Goal: Transaction & Acquisition: Purchase product/service

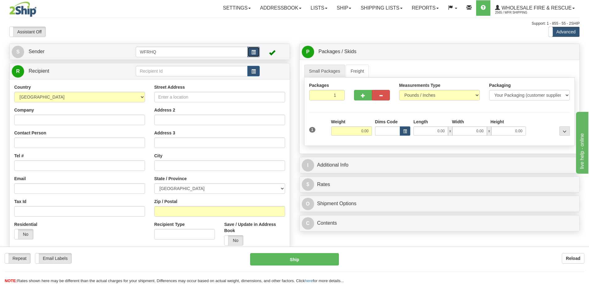
click at [257, 51] on button "button" at bounding box center [253, 52] width 12 height 11
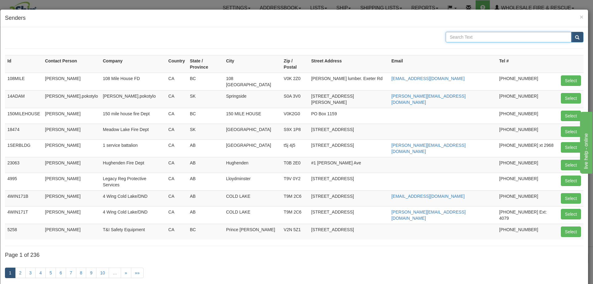
click at [472, 42] on input "text" at bounding box center [509, 37] width 126 height 11
type input "[PERSON_NAME]"
click at [571, 32] on button "submit" at bounding box center [577, 37] width 12 height 11
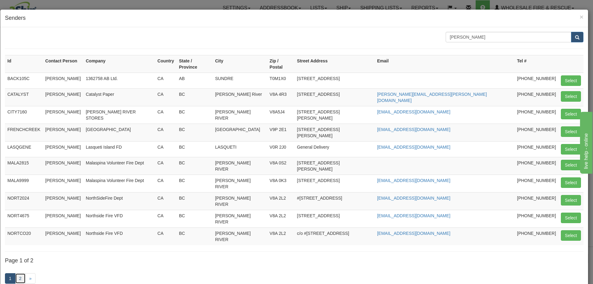
click at [23, 273] on link "2" at bounding box center [20, 278] width 11 height 11
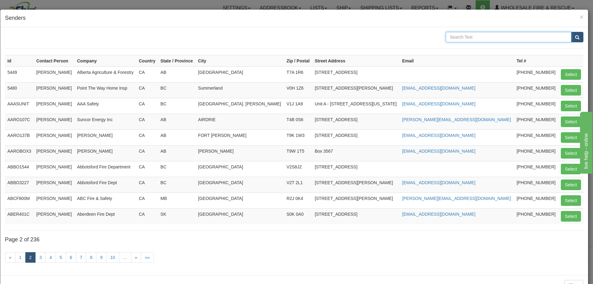
click at [463, 38] on input "text" at bounding box center [509, 37] width 126 height 11
type input "[PERSON_NAME] River"
click at [571, 32] on button "submit" at bounding box center [577, 37] width 12 height 11
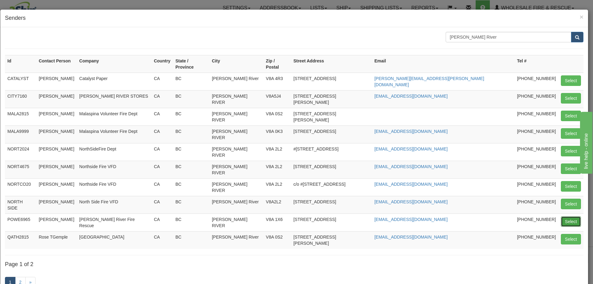
click at [566, 216] on button "Select" at bounding box center [571, 221] width 20 height 11
type input "POWE6965"
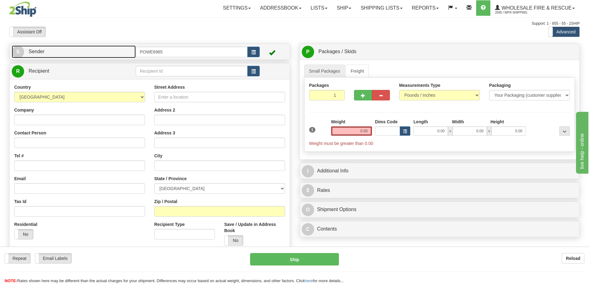
click at [78, 49] on link "S Sender" at bounding box center [74, 51] width 124 height 13
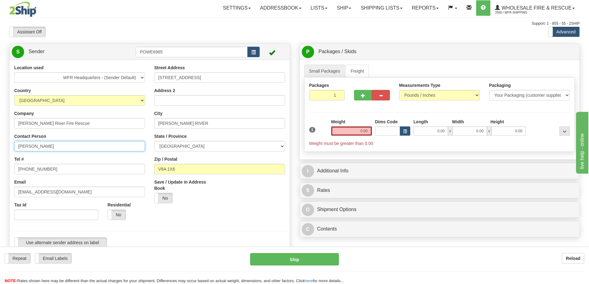
drag, startPoint x: 43, startPoint y: 147, endPoint x: -17, endPoint y: 142, distance: 59.6
click at [0, 142] on html "Training Course Close Toggle navigation Settings Shipping Preferences New Sende…" at bounding box center [294, 142] width 589 height 284
type input "[PERSON_NAME]"
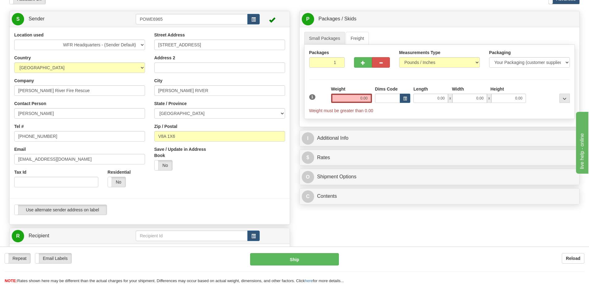
scroll to position [93, 0]
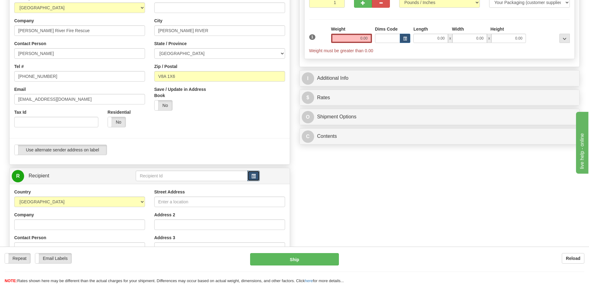
click at [256, 177] on button "button" at bounding box center [253, 176] width 12 height 11
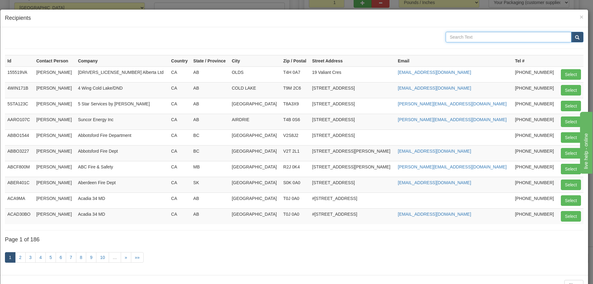
click at [475, 38] on input "text" at bounding box center [509, 37] width 126 height 11
type input "WFR"
click at [571, 32] on button "submit" at bounding box center [577, 37] width 12 height 11
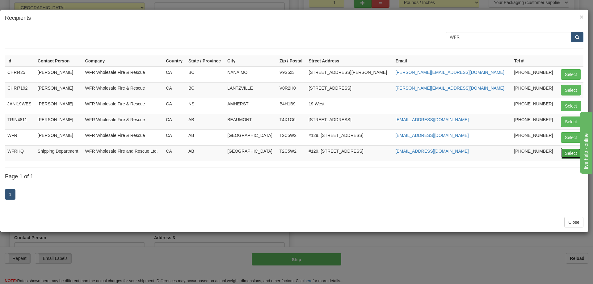
click at [566, 152] on button "Select" at bounding box center [571, 153] width 20 height 11
type input "WFRHQ"
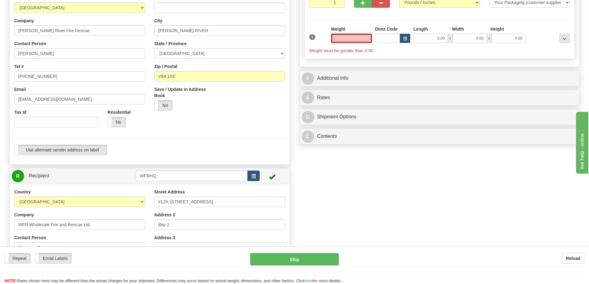
click at [351, 40] on input "text" at bounding box center [351, 38] width 41 height 9
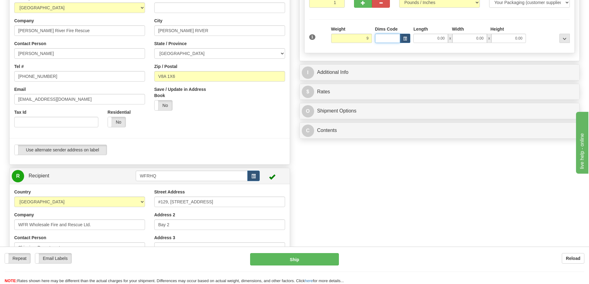
type input "9.00"
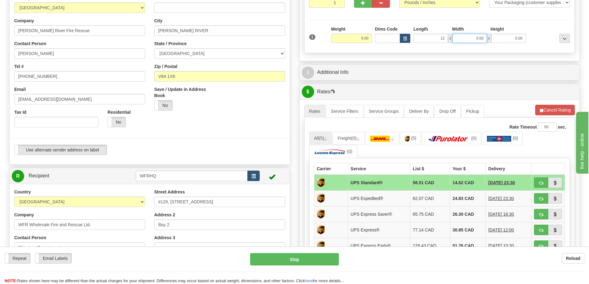
type input "12.00"
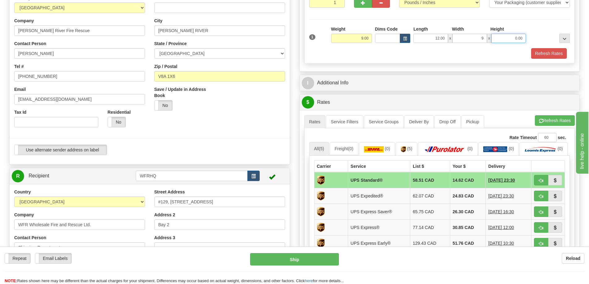
type input "9.00"
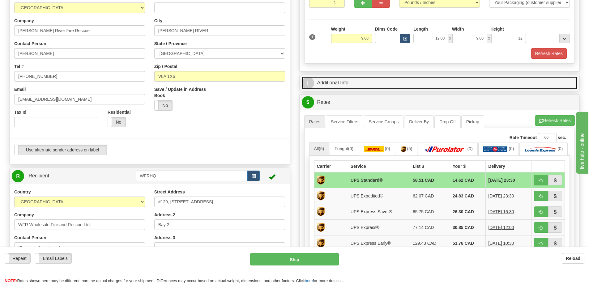
type input "12.00"
click at [337, 83] on link "I Additional Info" at bounding box center [440, 83] width 276 height 13
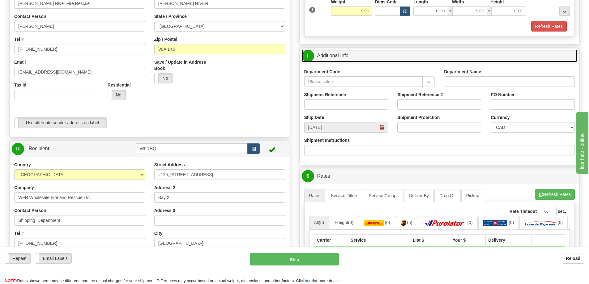
scroll to position [124, 0]
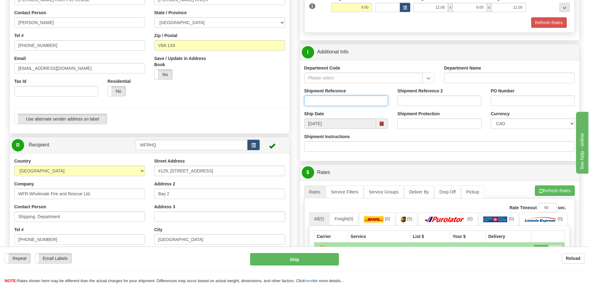
click at [328, 101] on input "Shipment Reference" at bounding box center [346, 100] width 84 height 11
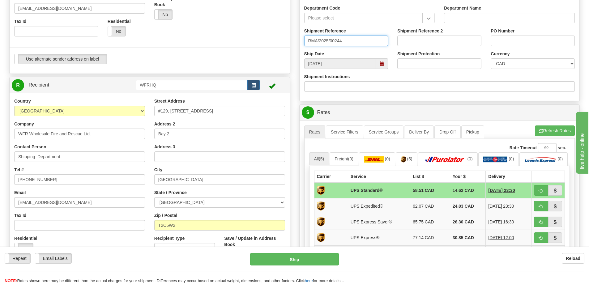
scroll to position [185, 0]
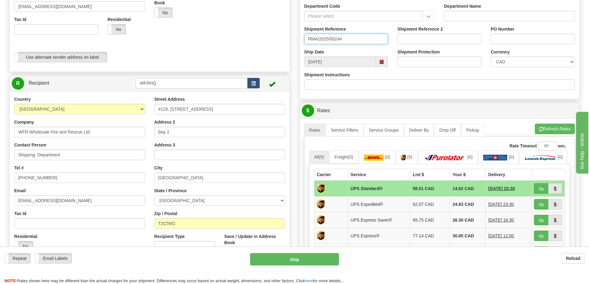
type input "RMA/2025/00244"
click at [539, 191] on span "button" at bounding box center [541, 189] width 4 height 4
type input "11"
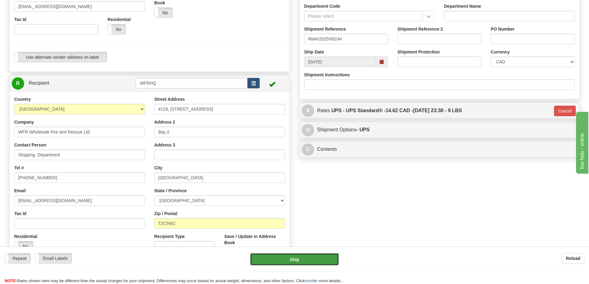
click at [305, 261] on button "Ship" at bounding box center [294, 259] width 89 height 12
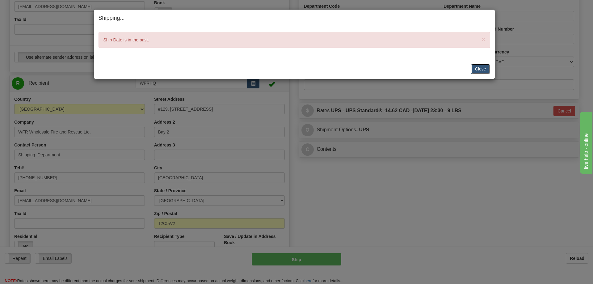
click at [478, 69] on button "Close" at bounding box center [480, 69] width 19 height 11
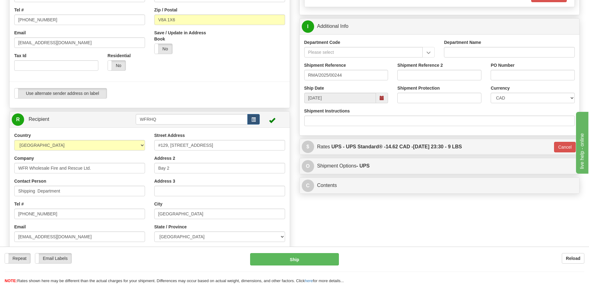
scroll to position [62, 0]
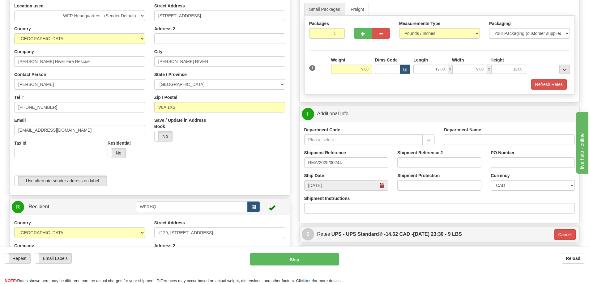
click at [379, 184] on span at bounding box center [381, 185] width 4 height 4
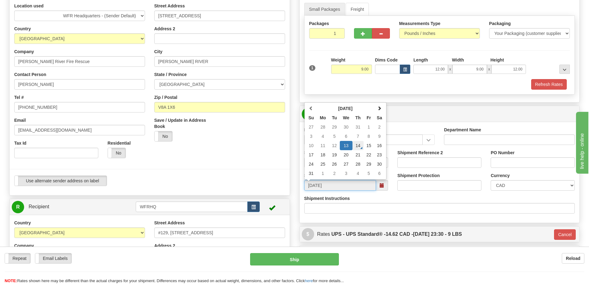
click at [358, 146] on td "14" at bounding box center [357, 145] width 11 height 9
type input "[DATE]"
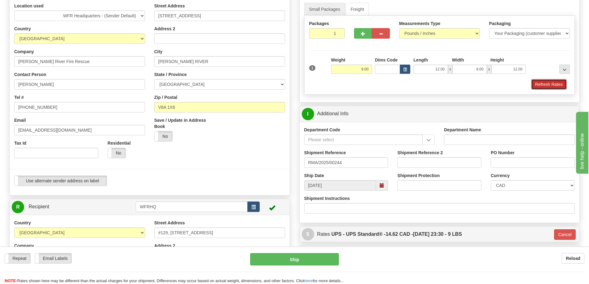
click at [545, 87] on button "Refresh Rates" at bounding box center [549, 84] width 36 height 11
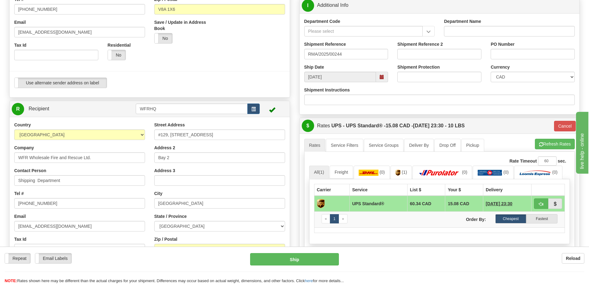
scroll to position [124, 0]
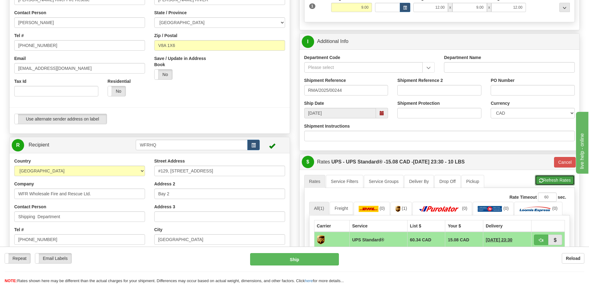
click at [543, 180] on button "Refresh Rates" at bounding box center [555, 180] width 40 height 11
type input "11"
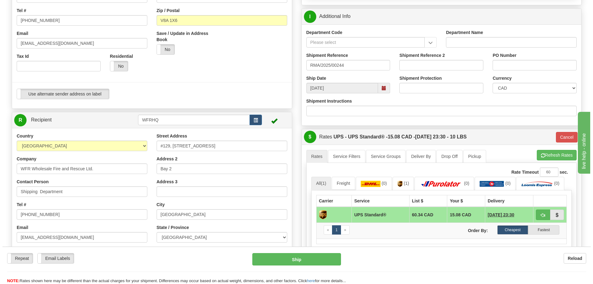
scroll to position [216, 0]
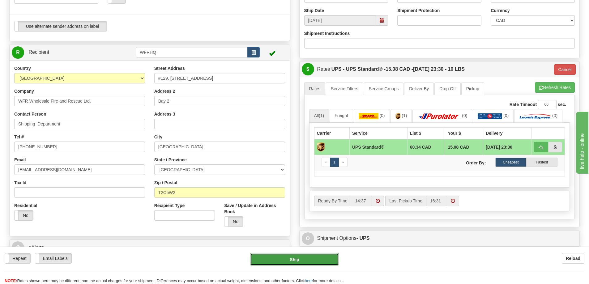
click at [278, 260] on button "Ship" at bounding box center [294, 259] width 89 height 12
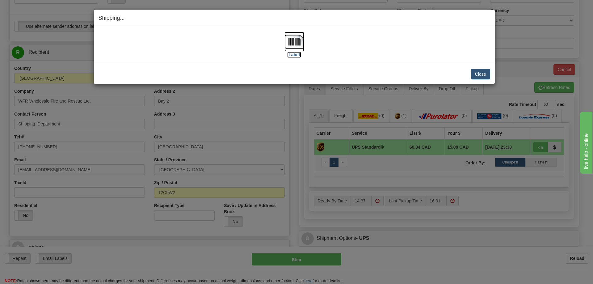
click at [293, 41] on img at bounding box center [295, 42] width 20 height 20
click at [411, 21] on h4 "Shipping... Your SHIPMENT will EXPIRE in" at bounding box center [295, 18] width 392 height 8
click at [292, 44] on img at bounding box center [295, 42] width 20 height 20
